Goal: Task Accomplishment & Management: Use online tool/utility

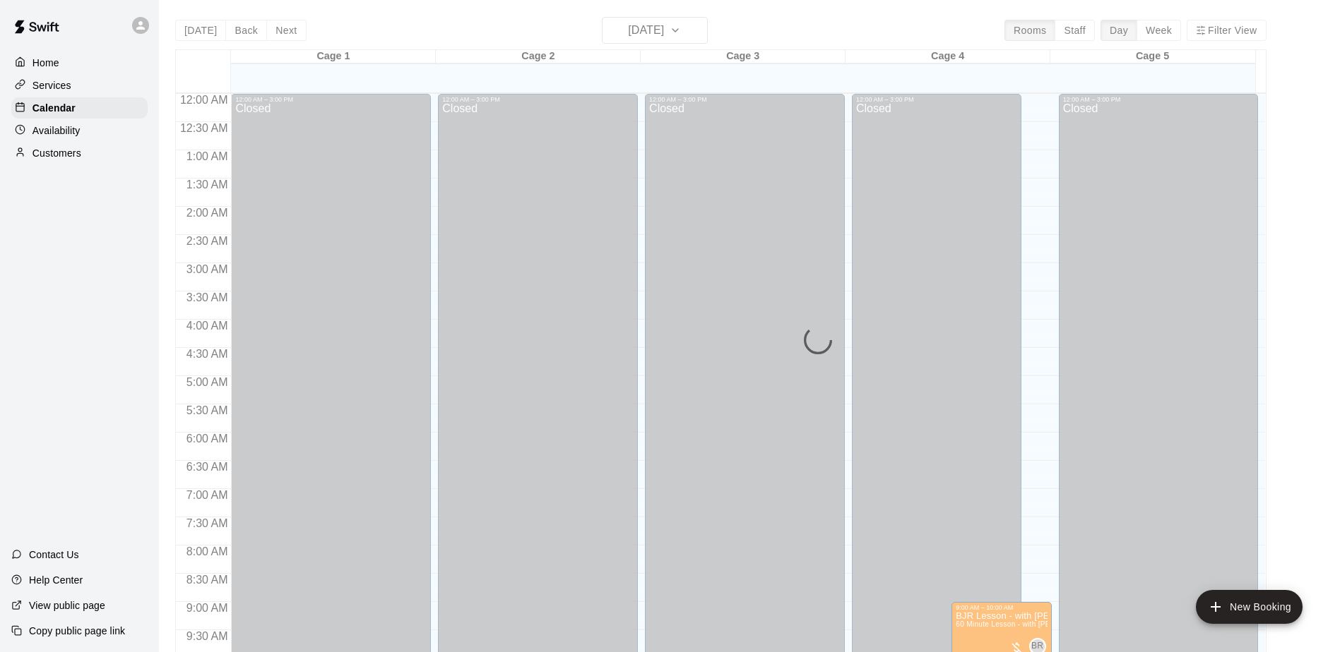
scroll to position [585, 0]
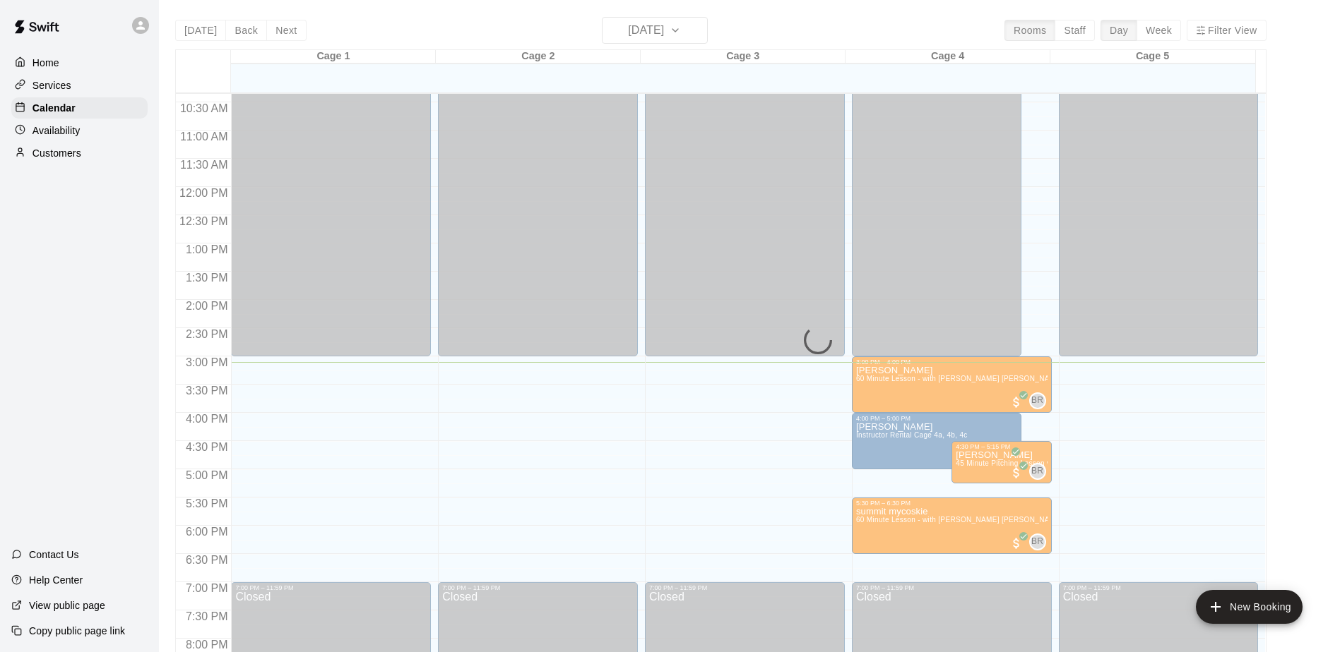
click at [686, 30] on div "Today Back Next Wednesday Aug 20 Rooms Staff Day Week Filter View Cage 1 20 Wed…" at bounding box center [720, 343] width 1091 height 652
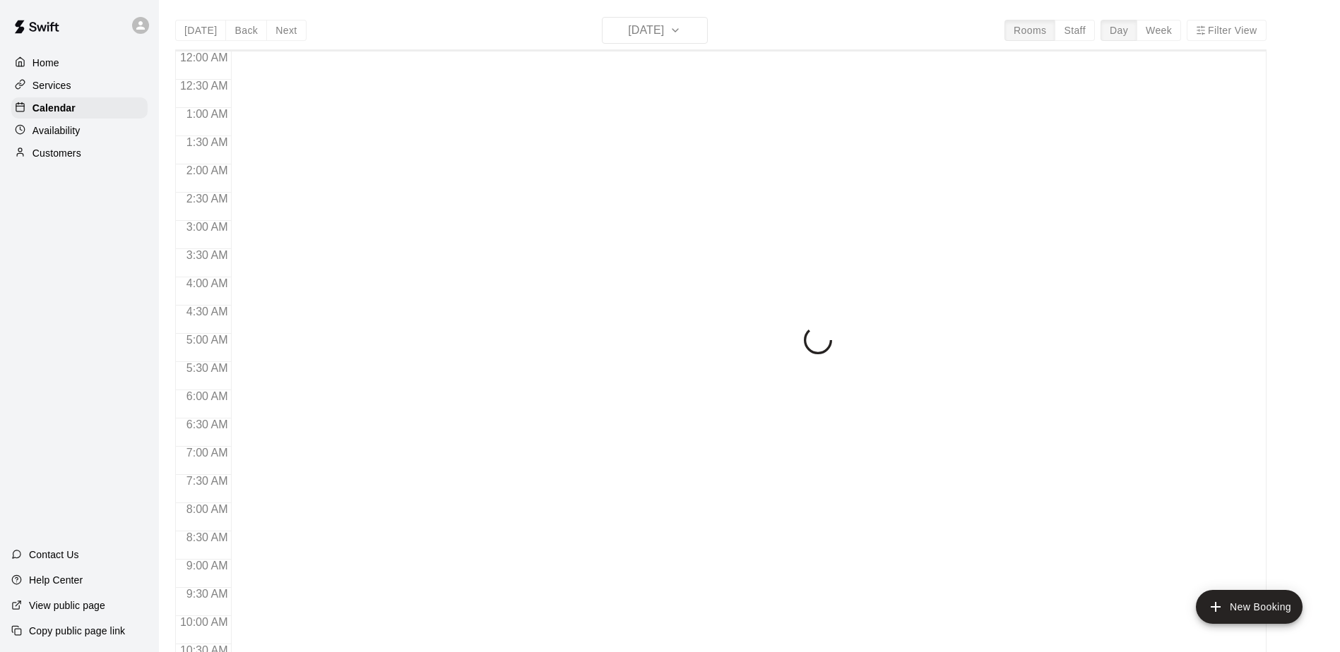
scroll to position [739, 0]
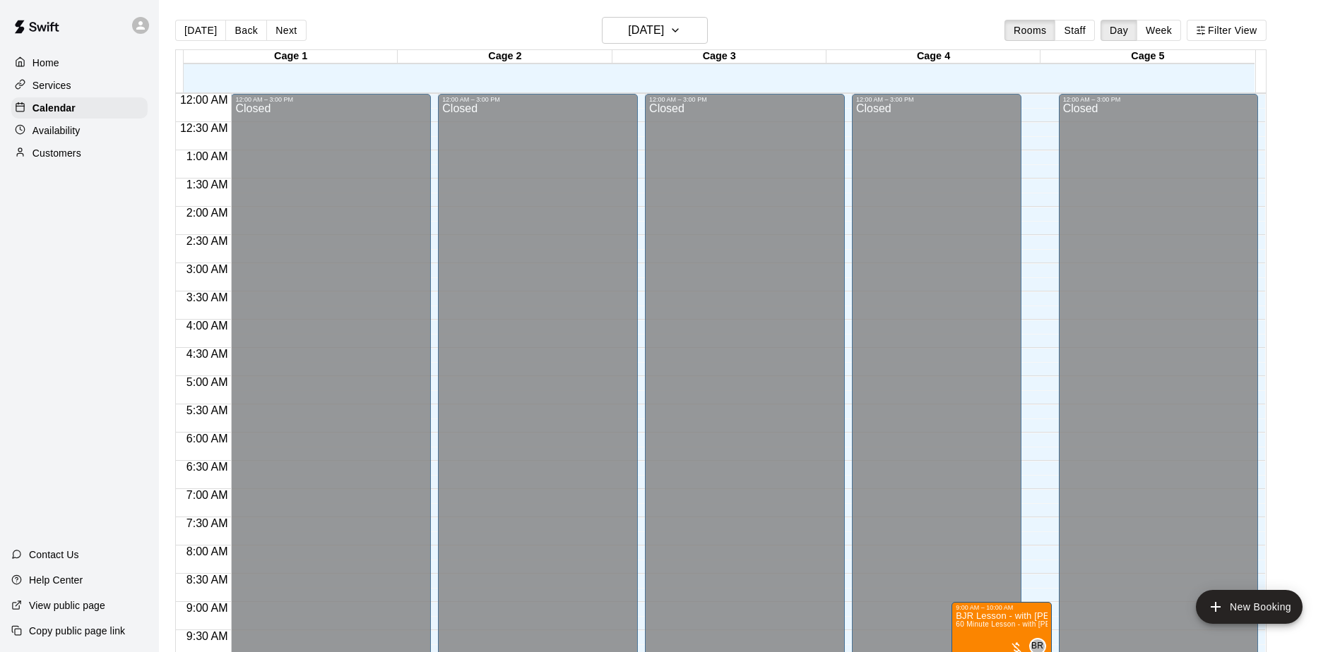
scroll to position [739, 0]
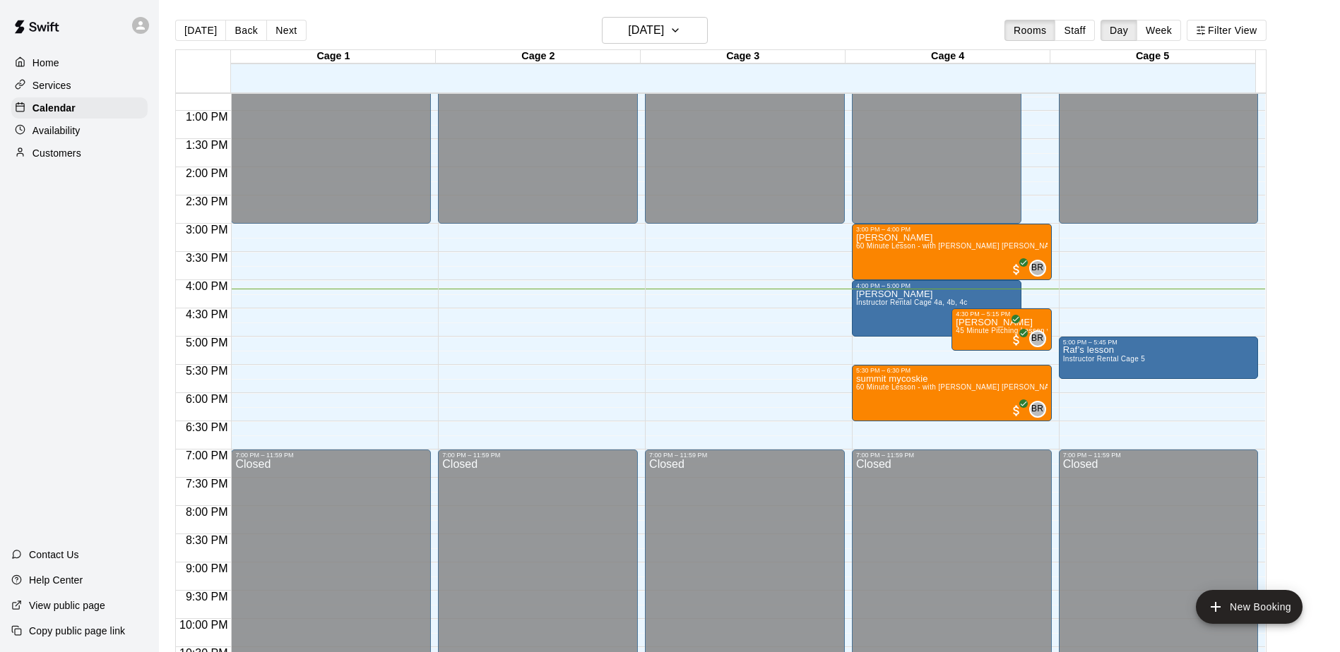
scroll to position [712, 0]
